Goal: Task Accomplishment & Management: Manage account settings

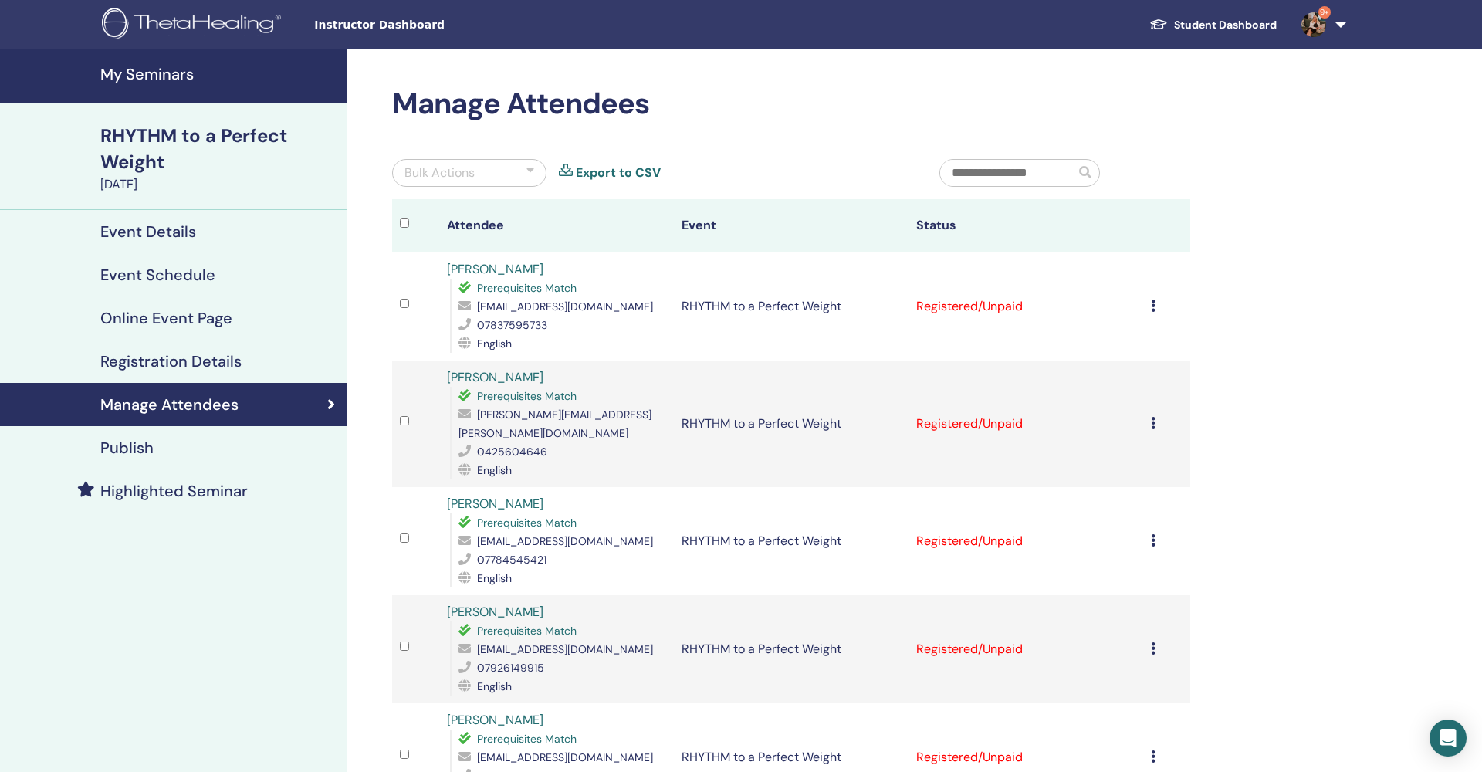
scroll to position [1, 0]
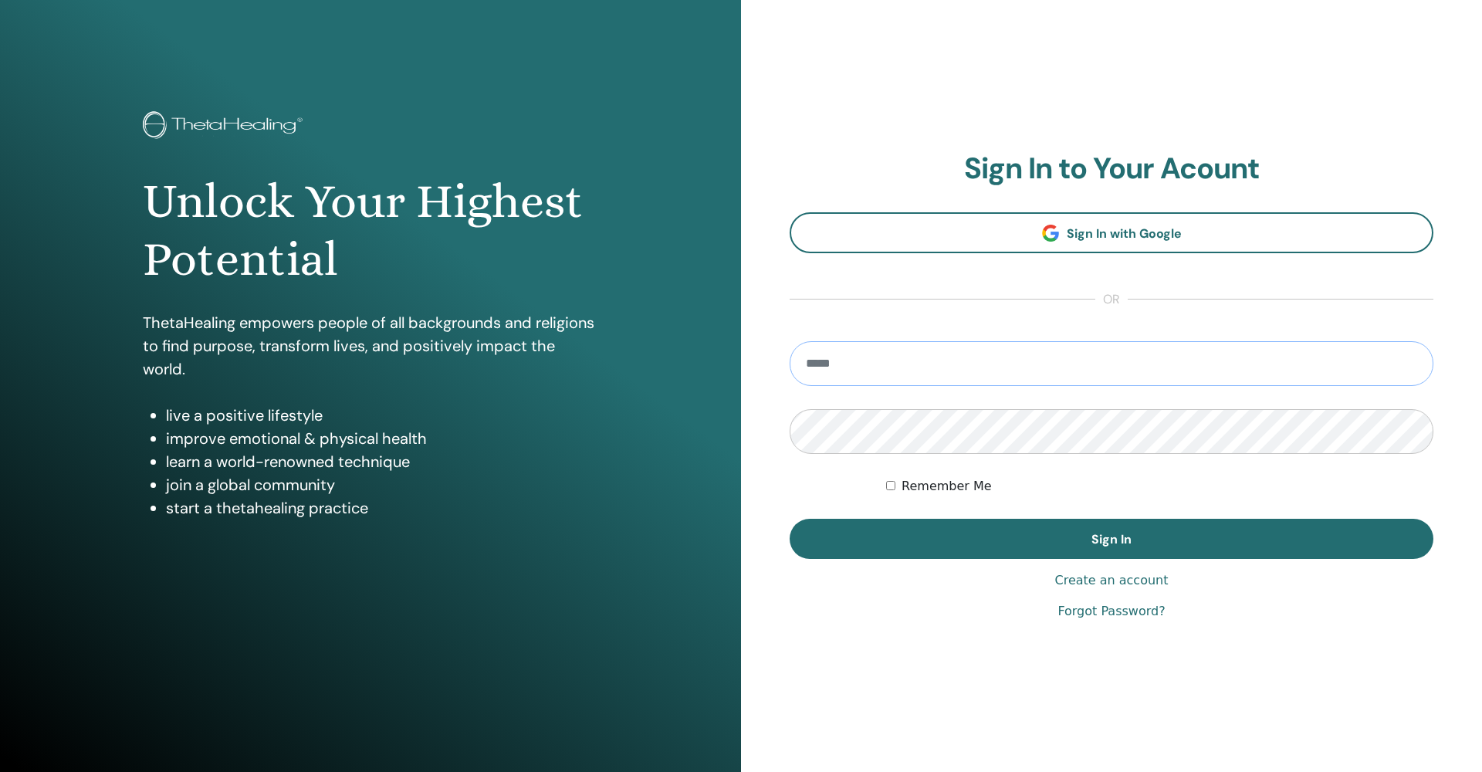
type input "**********"
click at [1112, 539] on button "Sign In" at bounding box center [1112, 539] width 644 height 40
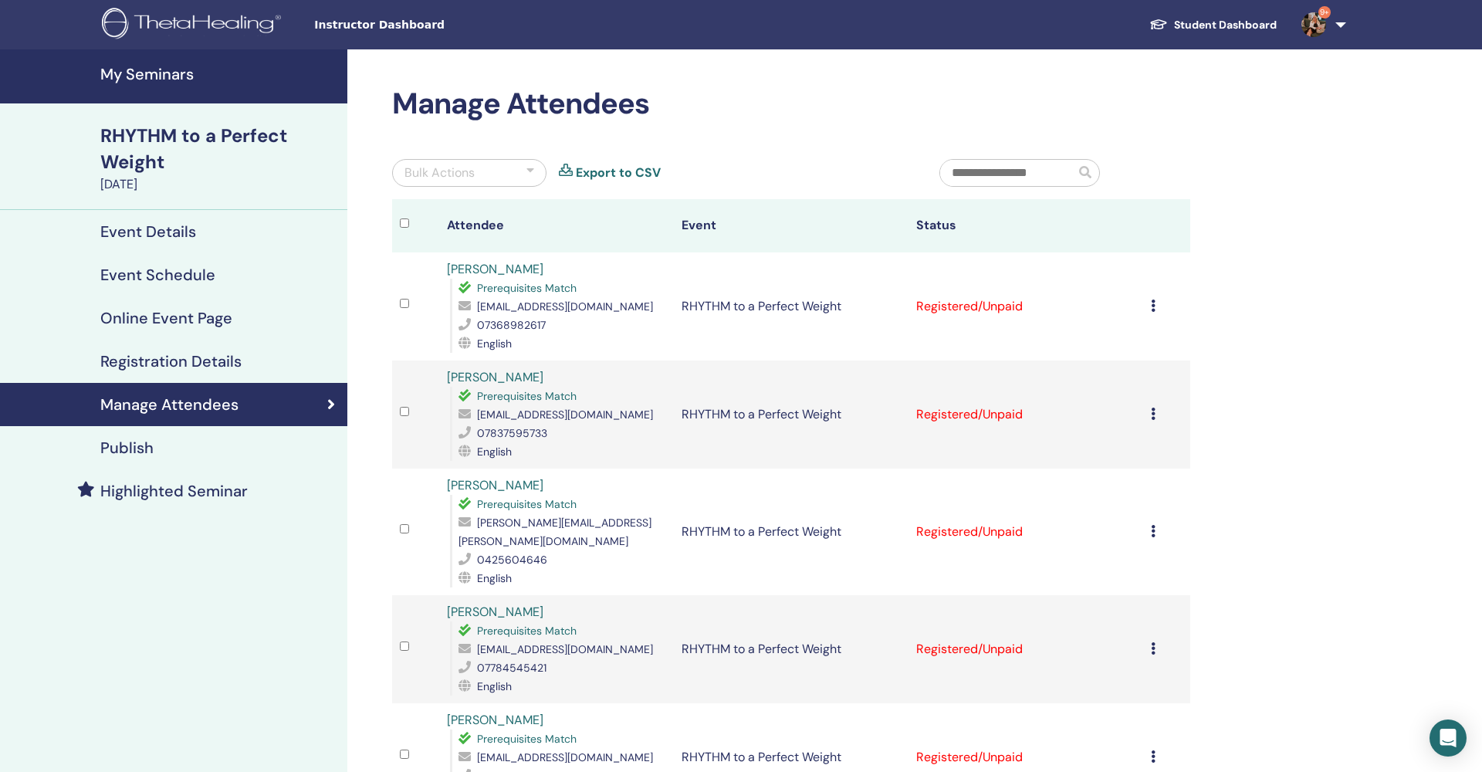
click at [1154, 307] on icon at bounding box center [1153, 306] width 5 height 12
click at [1152, 437] on p "Complete and Certify" at bounding box center [1133, 437] width 122 height 19
click at [1155, 417] on icon at bounding box center [1153, 414] width 5 height 12
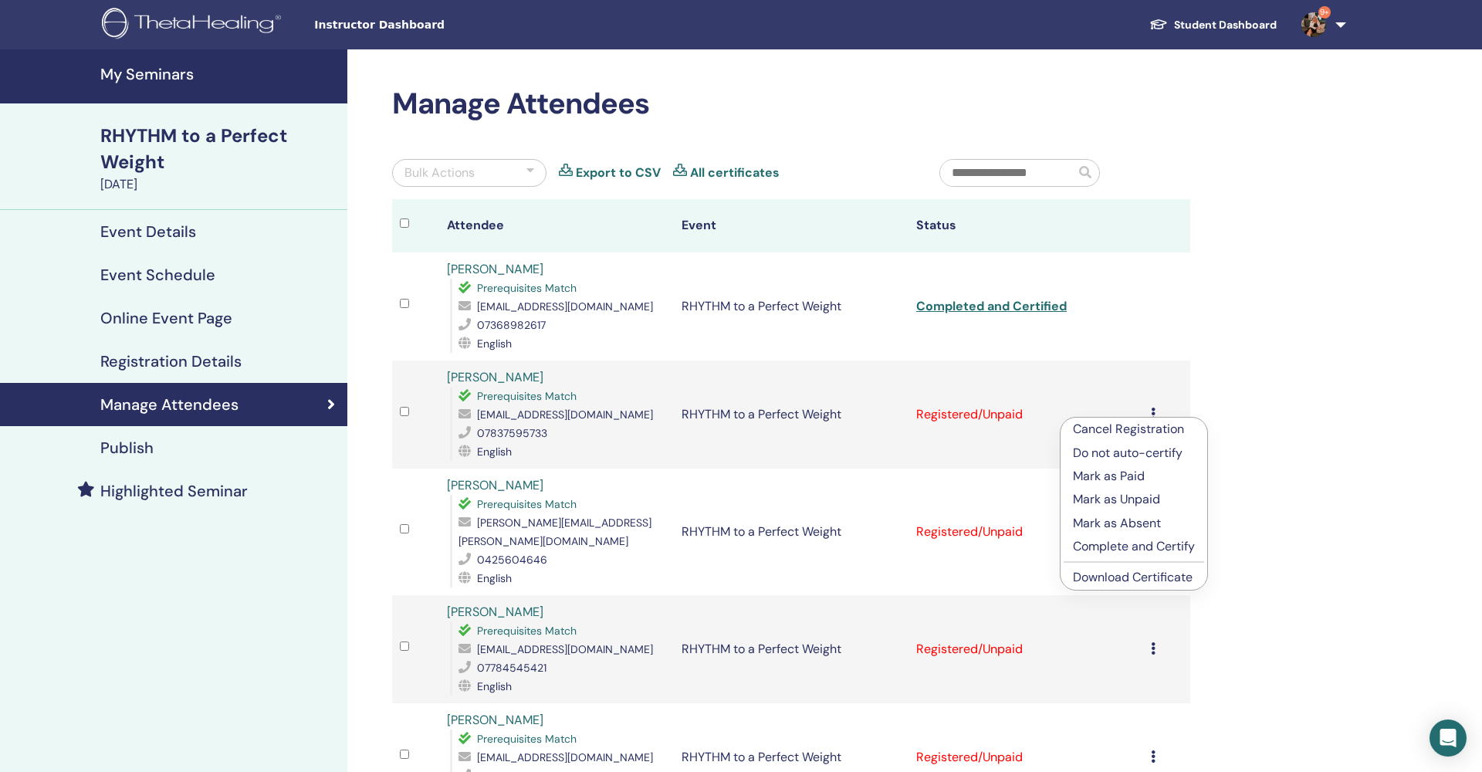
click at [1114, 551] on p "Complete and Certify" at bounding box center [1134, 546] width 122 height 19
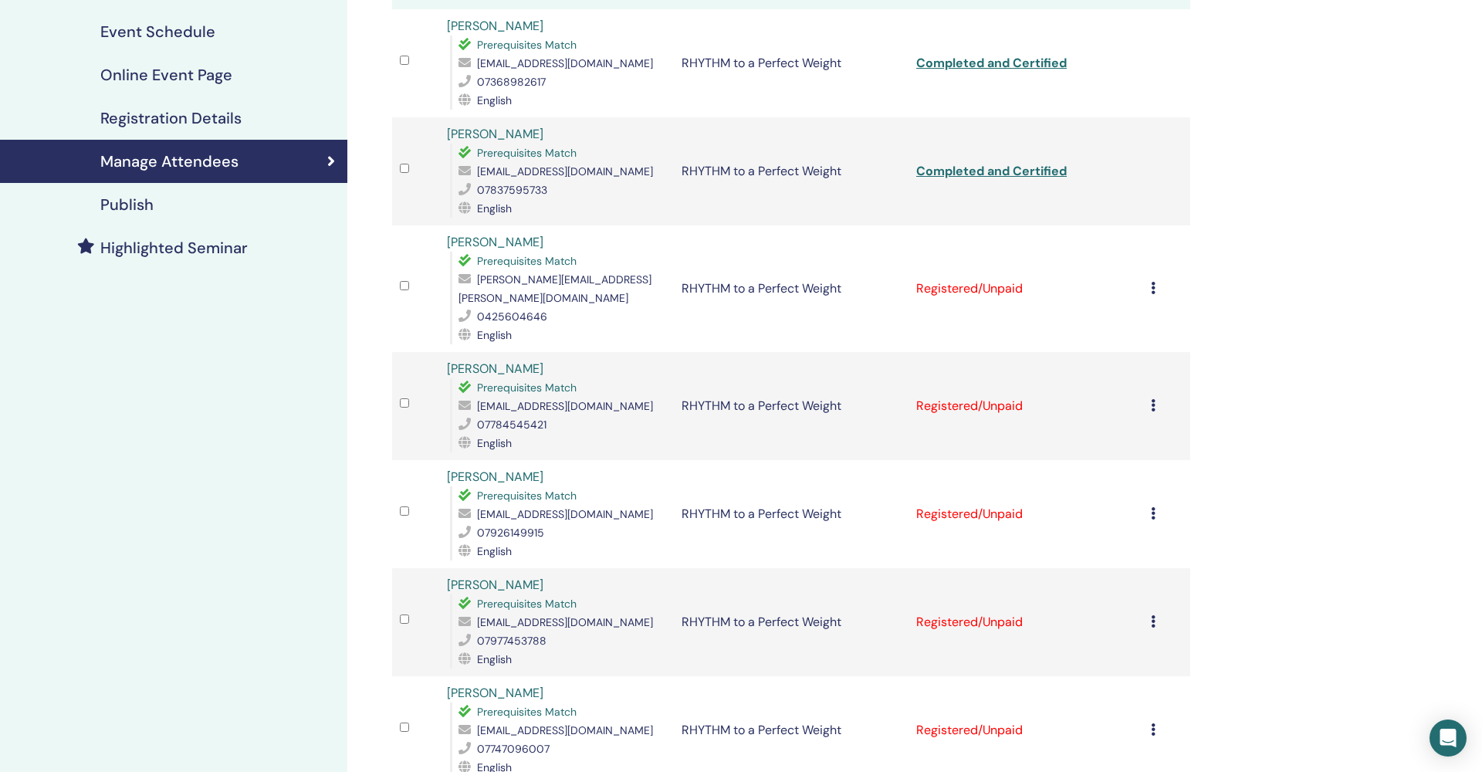
scroll to position [246, 0]
